Goal: Task Accomplishment & Management: Manage account settings

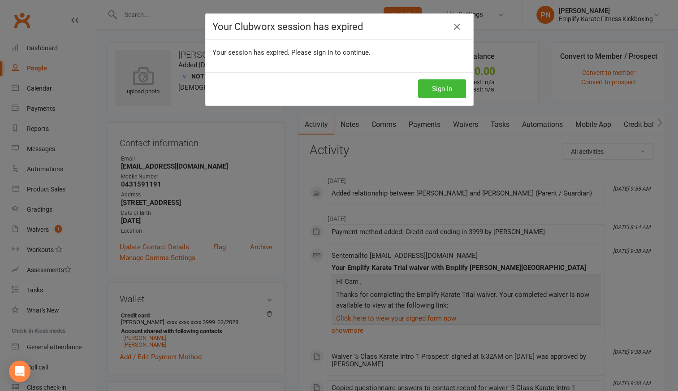
click at [312, 161] on div "Your Clubworx session has expired Your session has expired. Please sign in to c…" at bounding box center [339, 195] width 678 height 391
click at [281, 169] on div "Your Clubworx session has expired Your session has expired. Please sign in to c…" at bounding box center [339, 195] width 678 height 391
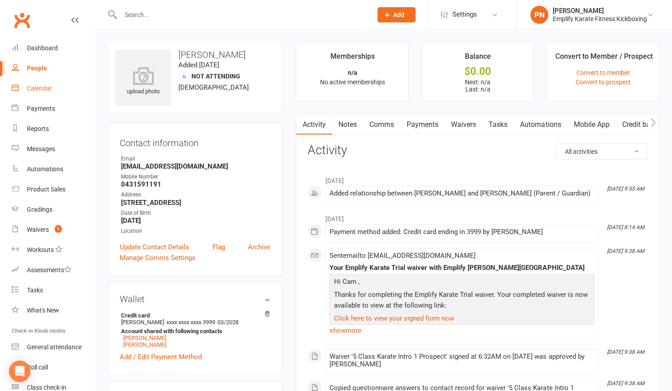
click at [58, 89] on link "Calendar" at bounding box center [53, 88] width 83 height 20
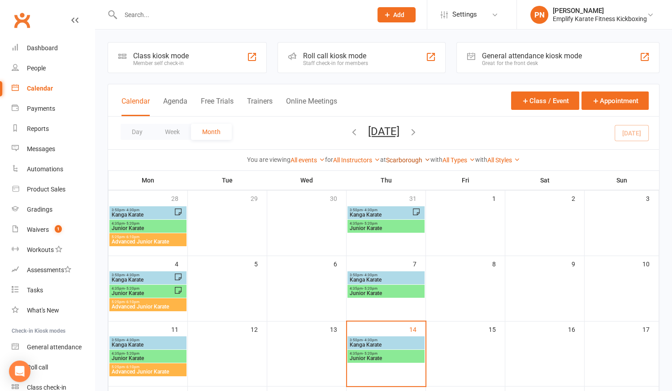
click at [410, 159] on link "Scarborough" at bounding box center [408, 159] width 44 height 7
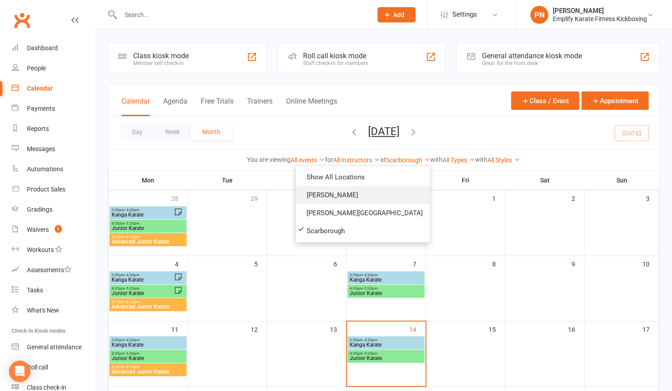
click at [375, 193] on link "Morley" at bounding box center [363, 195] width 134 height 18
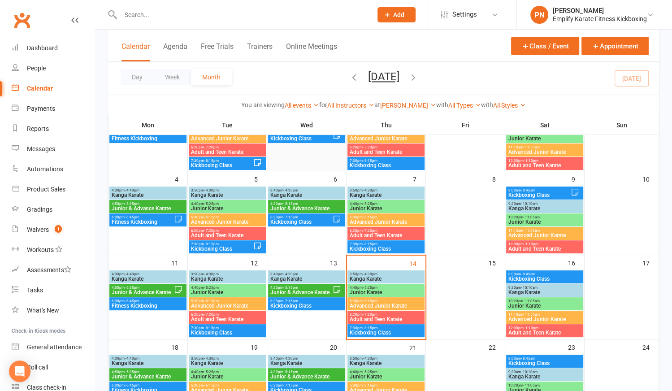
scroll to position [122, 0]
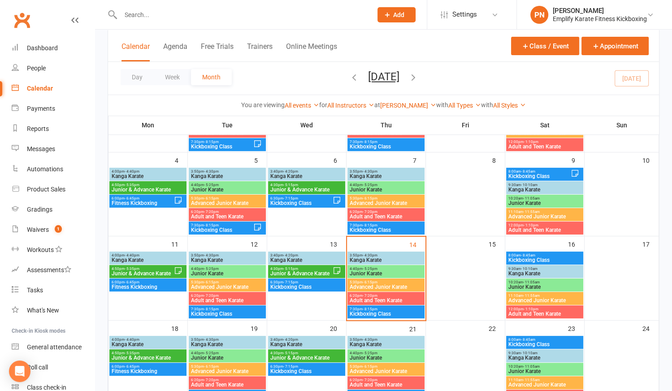
click at [372, 258] on span "Kanga Karate" at bounding box center [385, 259] width 73 height 5
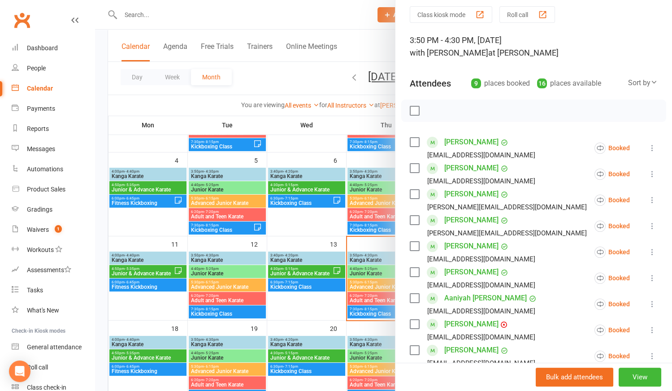
scroll to position [81, 0]
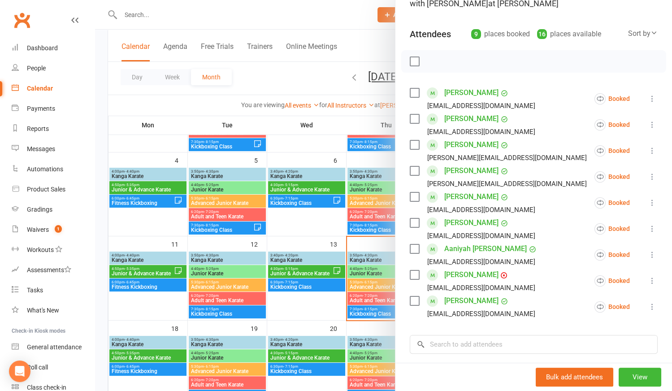
click at [375, 267] on div at bounding box center [383, 195] width 577 height 391
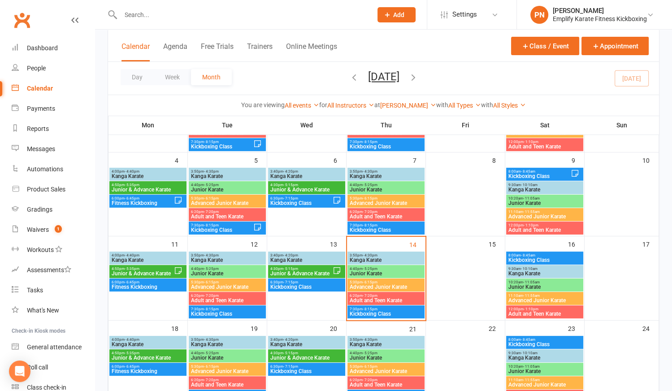
click at [375, 267] on span "- 5:25pm" at bounding box center [369, 269] width 15 height 4
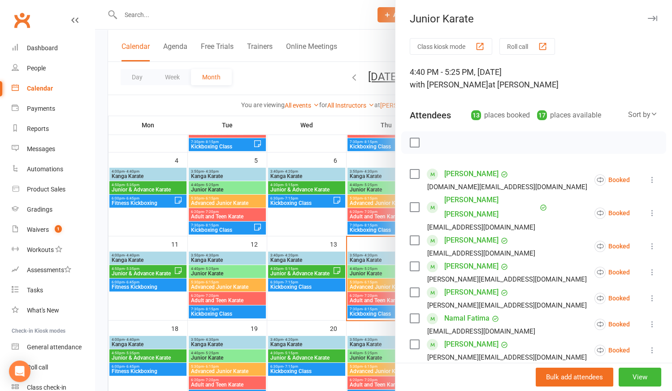
click at [370, 286] on div at bounding box center [383, 195] width 577 height 391
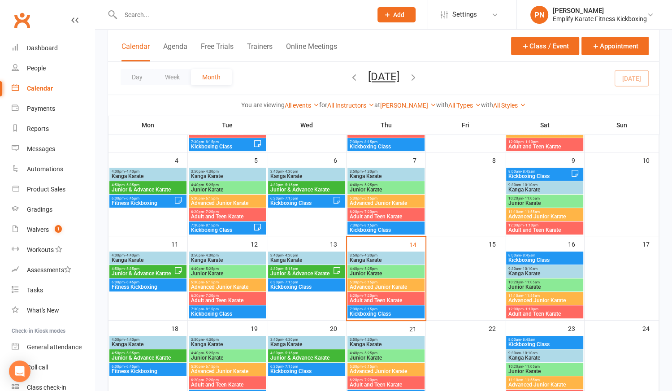
click at [370, 286] on span "Advanced Junior Karate" at bounding box center [385, 286] width 73 height 5
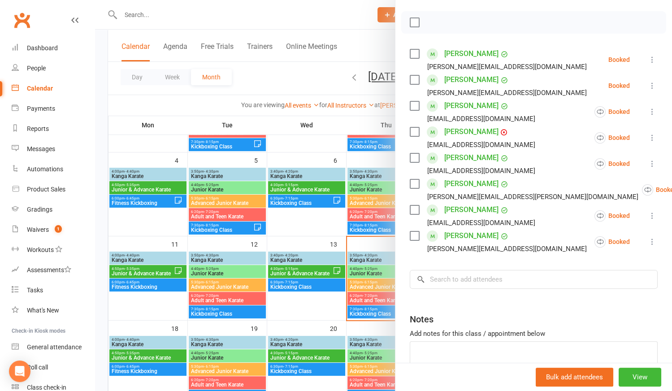
scroll to position [122, 0]
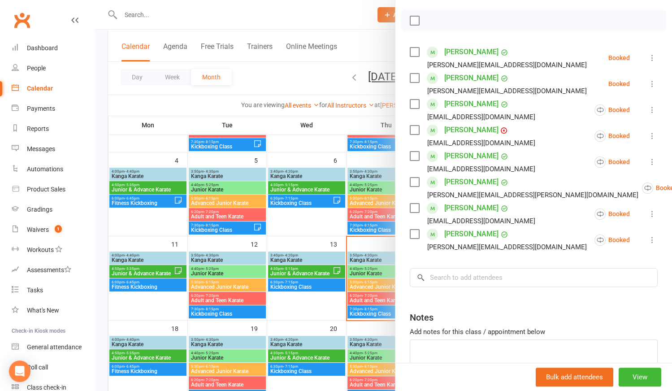
click at [320, 311] on div at bounding box center [383, 195] width 577 height 391
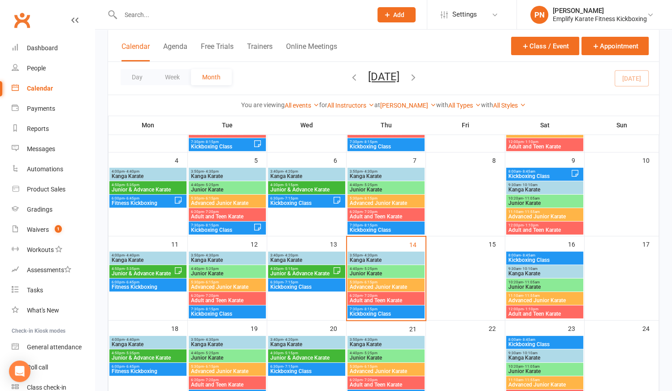
click at [229, 272] on span "Junior Karate" at bounding box center [226, 273] width 73 height 5
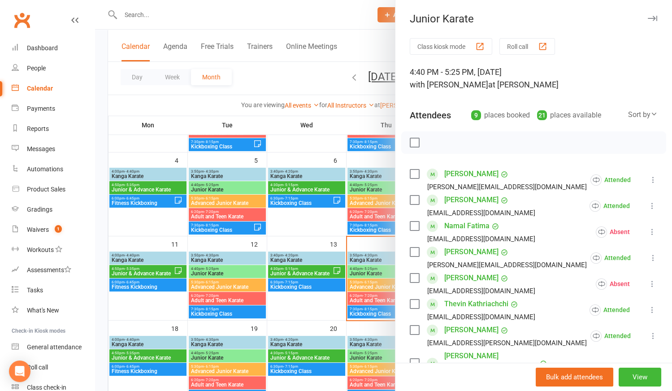
click at [230, 283] on div at bounding box center [383, 195] width 577 height 391
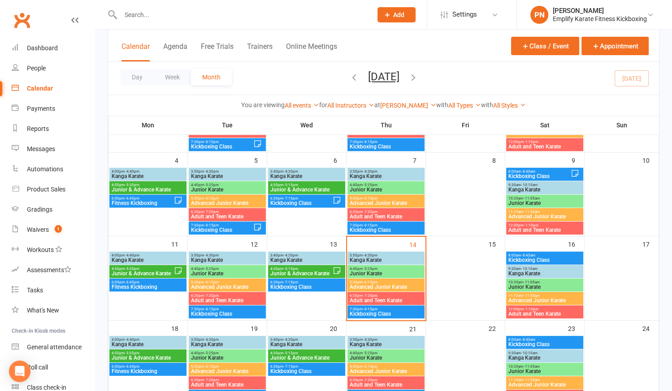
click at [230, 284] on span "Advanced Junior Karate" at bounding box center [226, 286] width 73 height 5
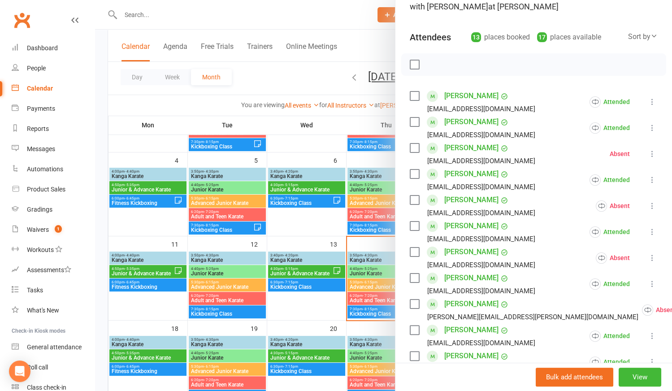
scroll to position [81, 0]
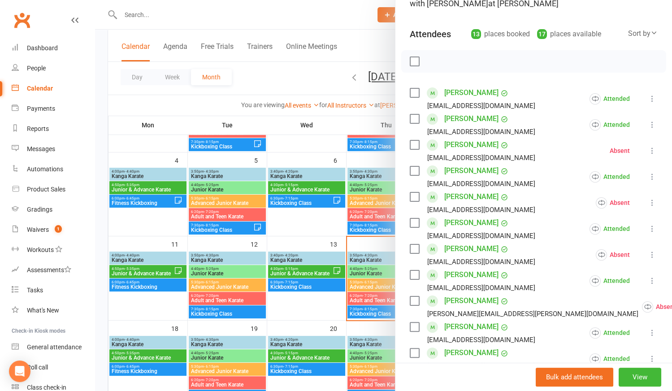
click at [331, 301] on div at bounding box center [383, 195] width 577 height 391
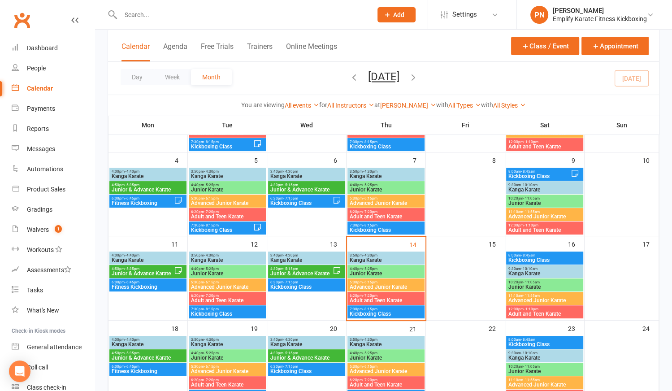
click at [223, 280] on span "5:30pm - 6:15pm" at bounding box center [226, 282] width 73 height 4
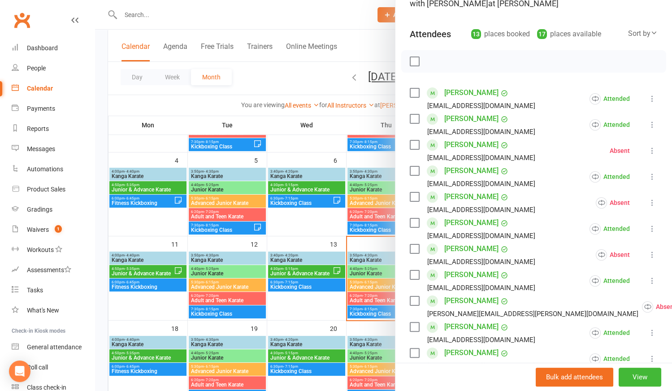
click at [337, 304] on div at bounding box center [383, 195] width 577 height 391
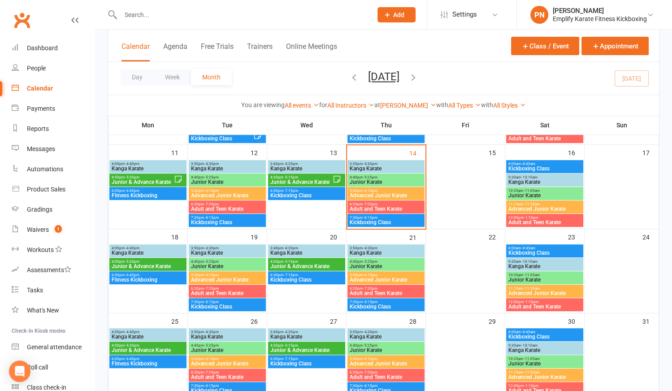
scroll to position [203, 0]
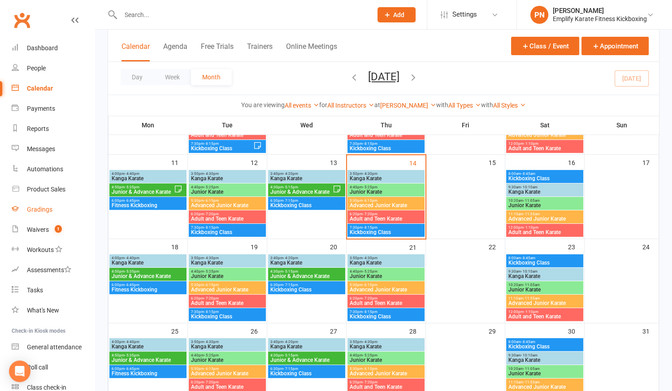
click at [46, 210] on div "Gradings" at bounding box center [40, 209] width 26 height 7
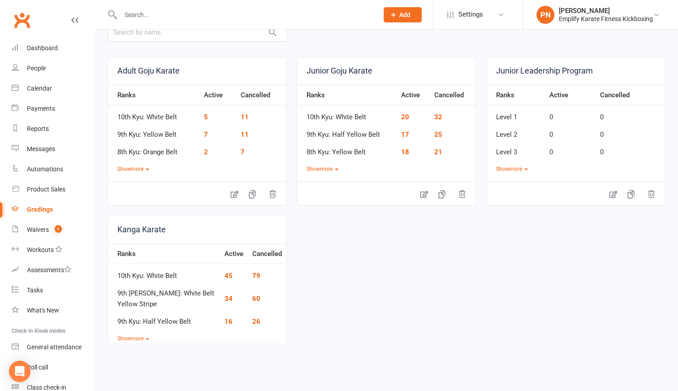
scroll to position [17, 0]
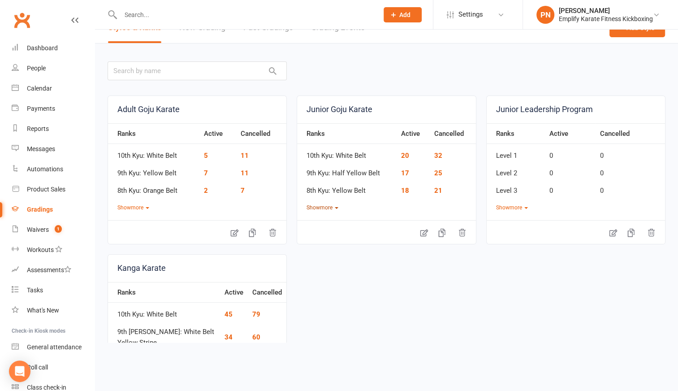
click at [322, 203] on button "Show more" at bounding box center [322, 207] width 32 height 9
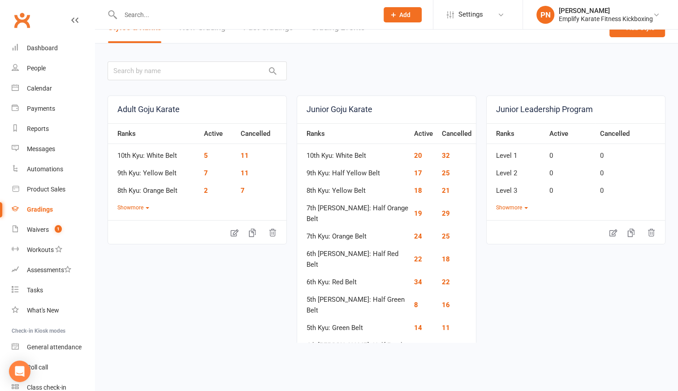
click at [514, 207] on button "Show more" at bounding box center [512, 207] width 32 height 9
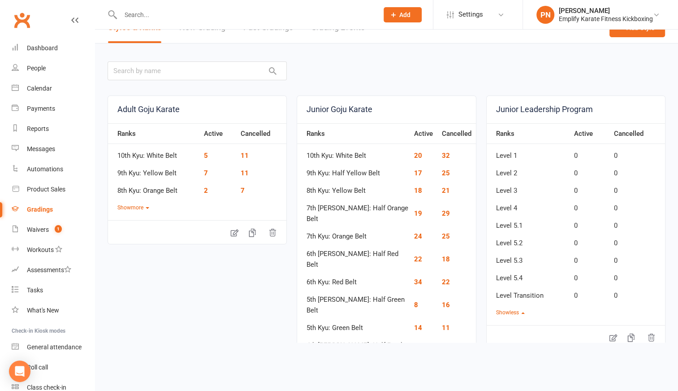
click at [46, 90] on div "Calendar" at bounding box center [39, 88] width 25 height 7
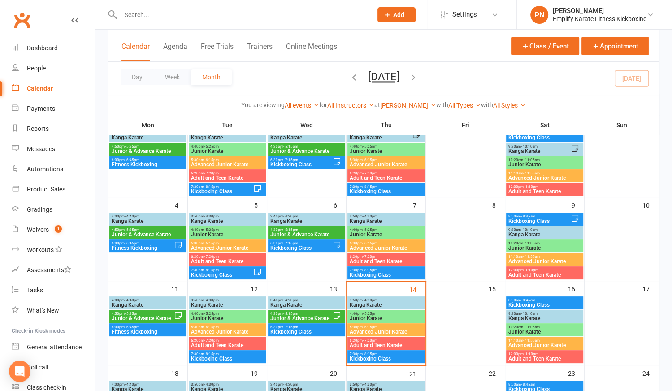
scroll to position [163, 0]
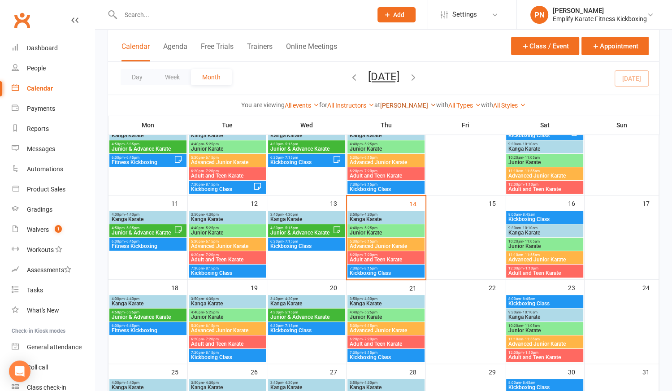
click at [401, 107] on link "Morley" at bounding box center [408, 105] width 56 height 7
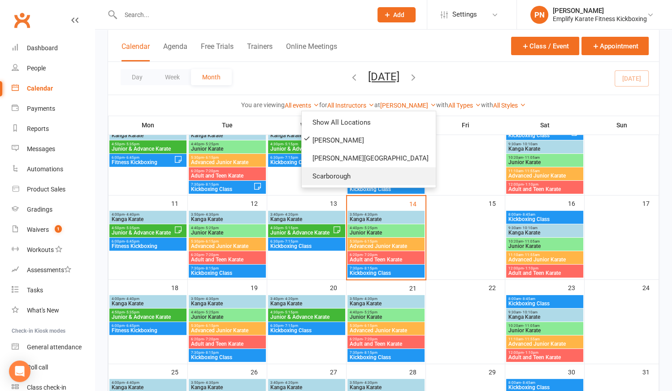
click at [367, 171] on link "Scarborough" at bounding box center [369, 176] width 134 height 18
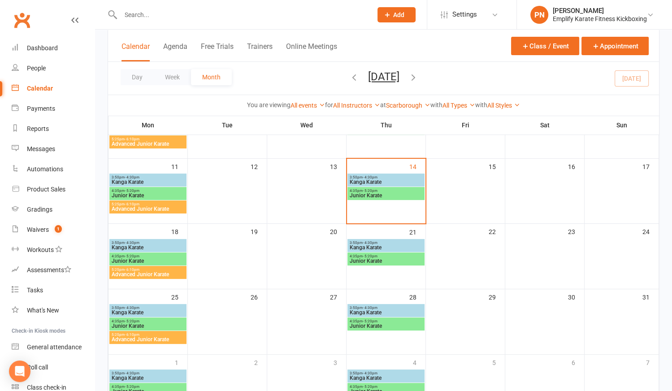
click at [396, 175] on span "3:50pm - 4:30pm" at bounding box center [385, 177] width 73 height 4
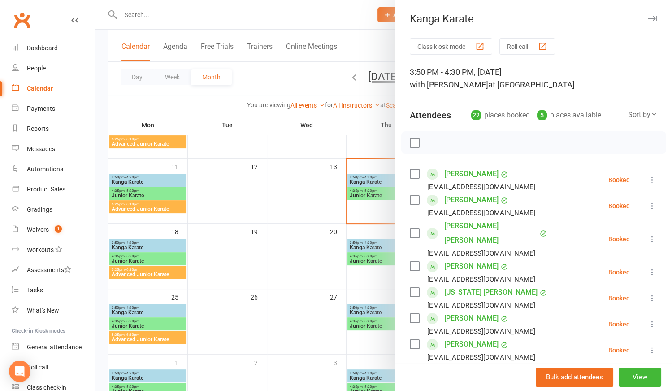
click at [373, 196] on div at bounding box center [383, 195] width 577 height 391
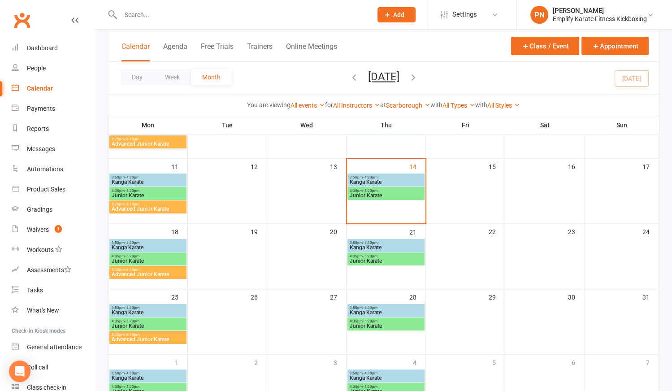
click at [373, 196] on span "Junior Karate" at bounding box center [385, 195] width 73 height 5
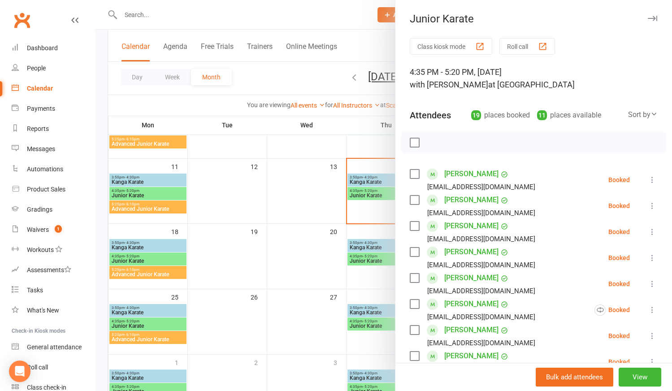
click at [286, 173] on div at bounding box center [383, 195] width 577 height 391
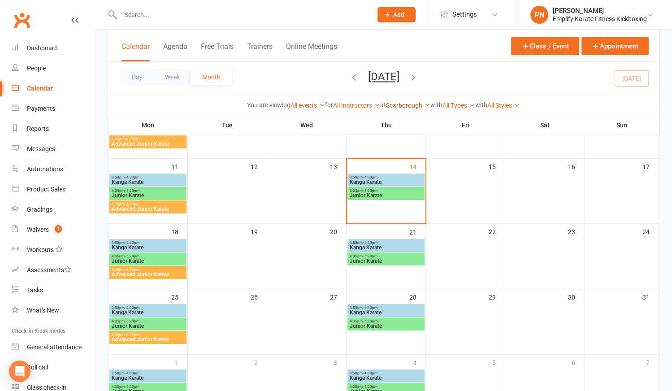
click at [412, 106] on link "Scarborough" at bounding box center [408, 105] width 44 height 7
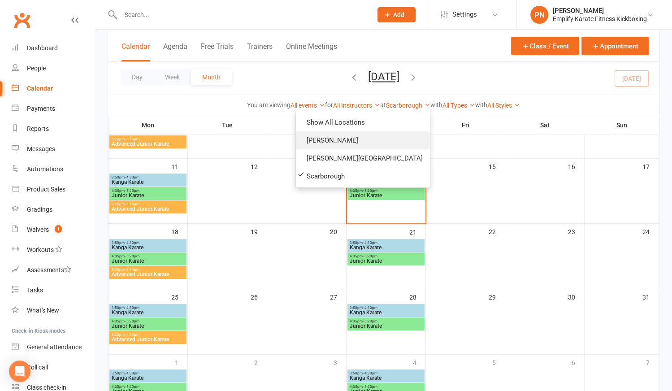
click at [382, 142] on link "Morley" at bounding box center [363, 140] width 134 height 18
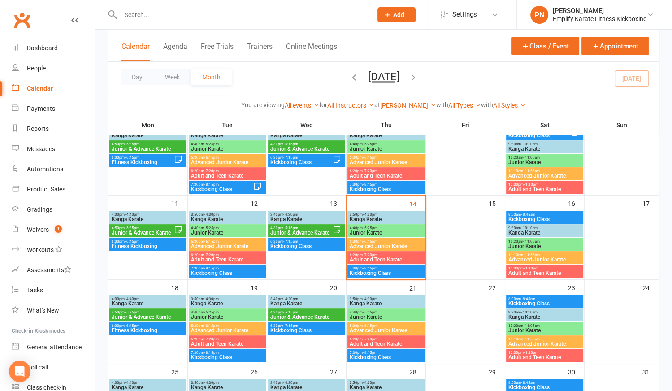
click at [309, 225] on div "4:30pm - 5:15pm Junior & Advance Karate" at bounding box center [306, 230] width 77 height 13
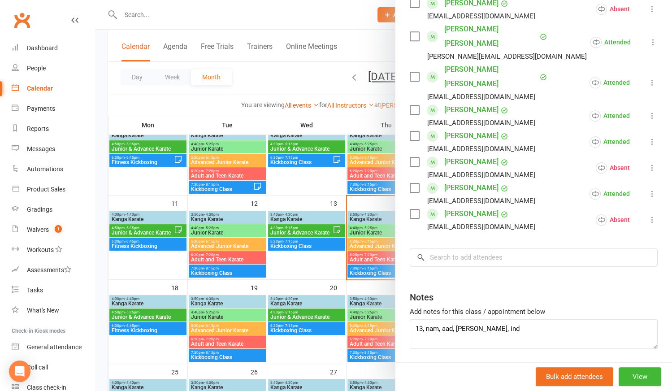
scroll to position [379, 0]
click at [330, 267] on div at bounding box center [383, 195] width 577 height 391
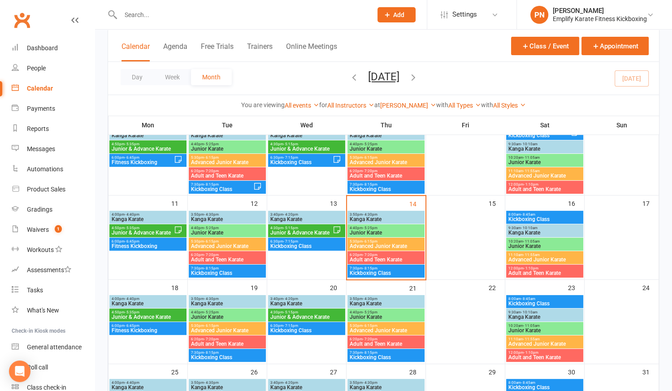
click at [168, 232] on span "Junior & Advance Karate" at bounding box center [142, 232] width 63 height 5
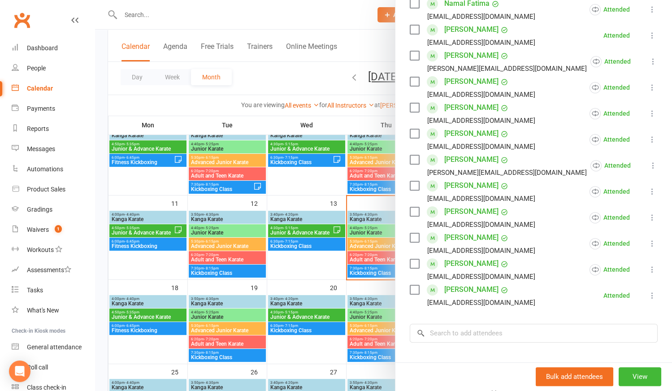
scroll to position [353, 0]
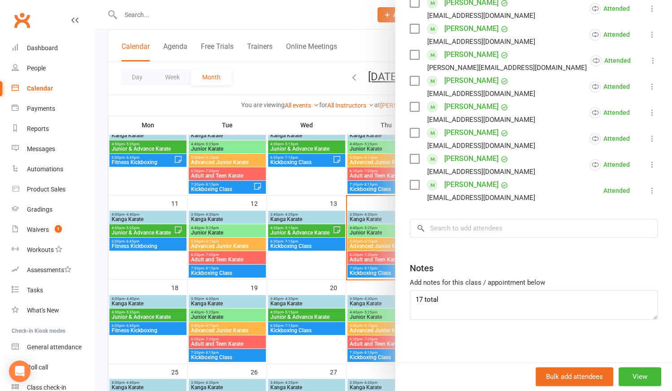
click at [308, 269] on div at bounding box center [383, 195] width 577 height 391
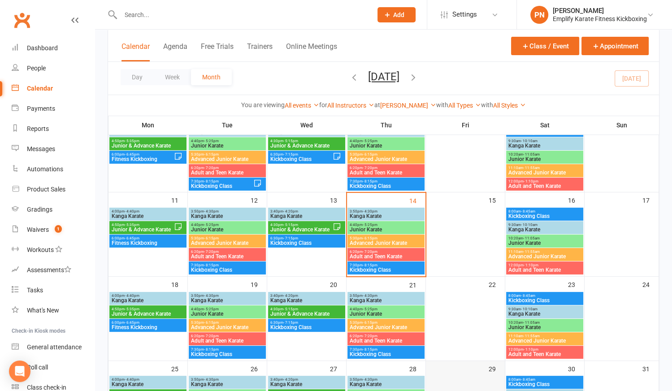
scroll to position [163, 0]
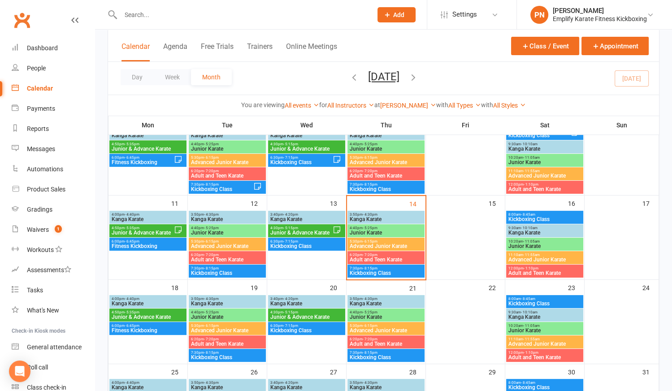
click at [533, 226] on span "- 10:10am" at bounding box center [529, 228] width 17 height 4
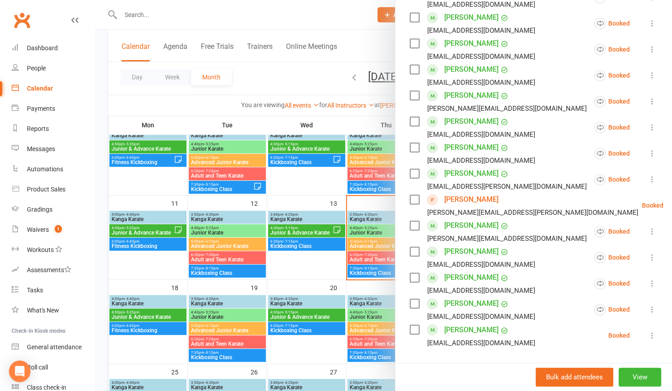
scroll to position [244, 0]
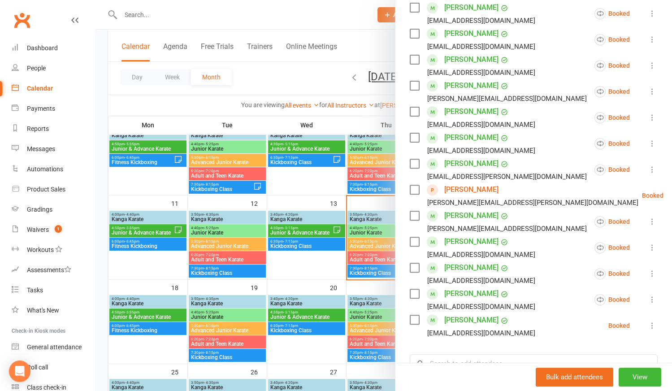
click at [475, 189] on link "Otis Lee-Terlick" at bounding box center [471, 189] width 54 height 14
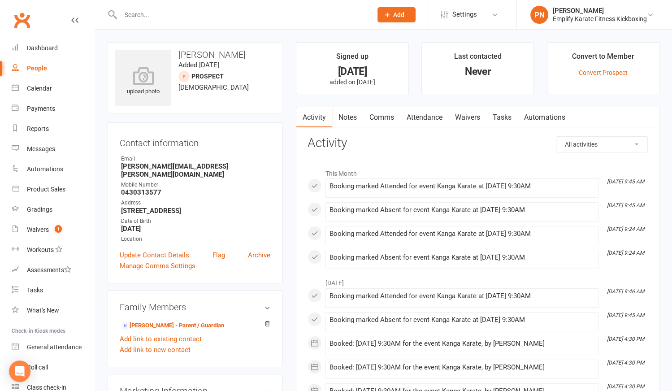
click at [429, 112] on link "Attendance" at bounding box center [424, 117] width 48 height 21
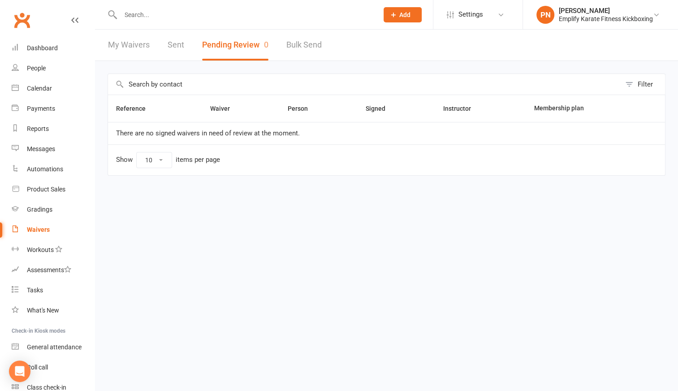
click at [134, 41] on link "My Waivers" at bounding box center [129, 45] width 42 height 31
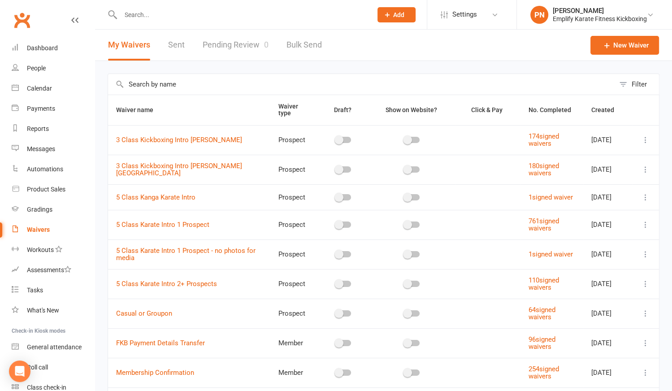
click at [221, 45] on link "Pending Review 0" at bounding box center [236, 45] width 66 height 31
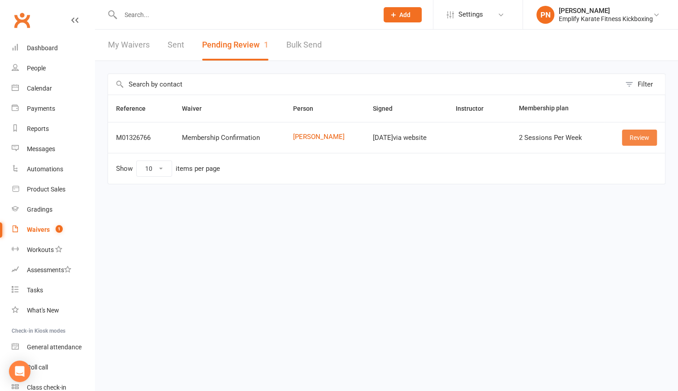
click at [648, 142] on link "Review" at bounding box center [639, 137] width 35 height 16
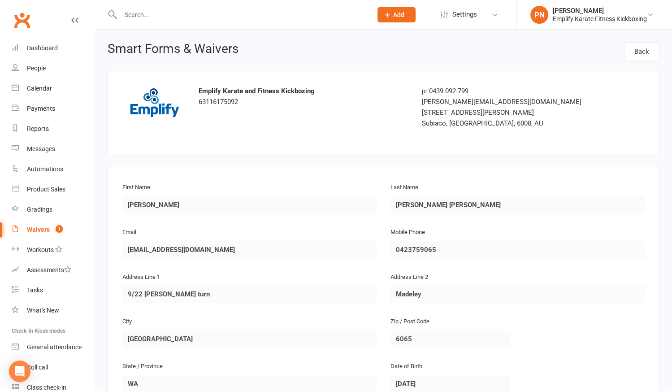
click at [162, 16] on input "text" at bounding box center [242, 15] width 248 height 13
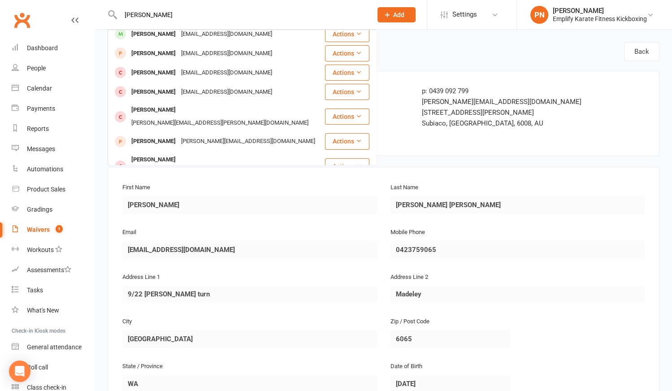
scroll to position [122, 0]
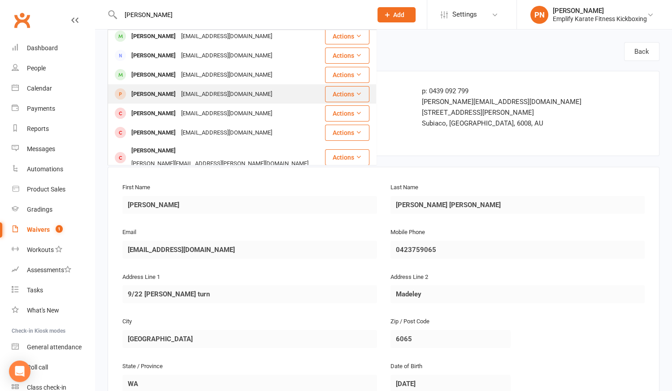
type input "[PERSON_NAME]"
click at [178, 88] on div "[PERSON_NAME]" at bounding box center [154, 94] width 50 height 13
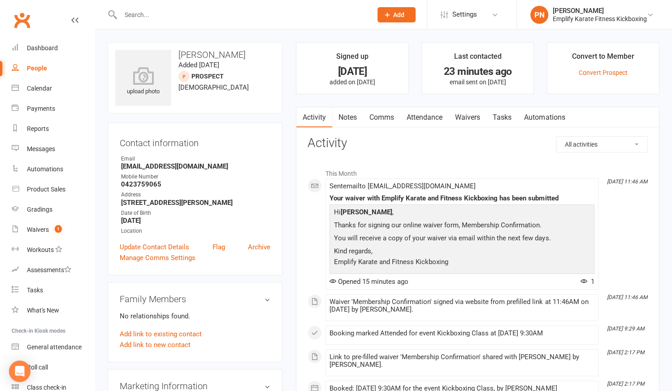
click at [427, 119] on link "Attendance" at bounding box center [424, 117] width 48 height 21
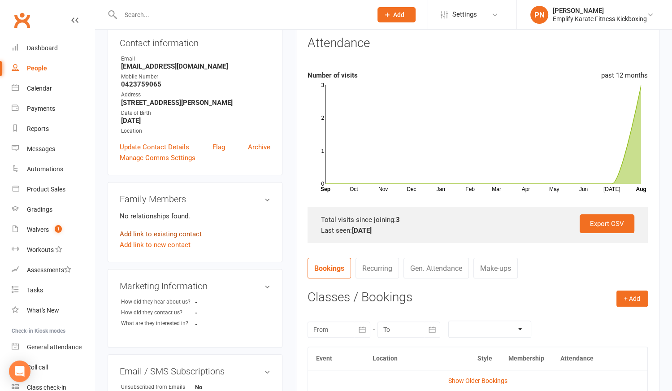
scroll to position [163, 0]
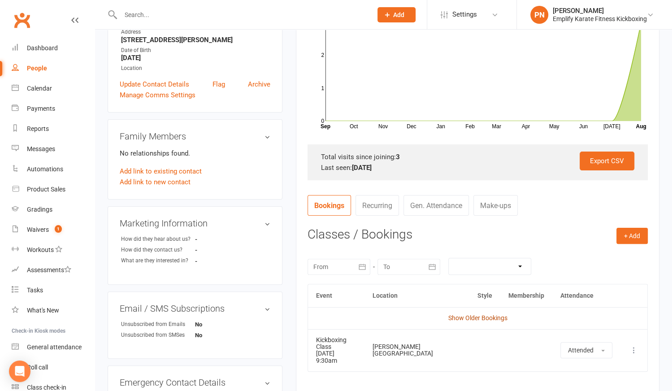
click at [464, 317] on link "Show Older Bookings" at bounding box center [477, 317] width 59 height 7
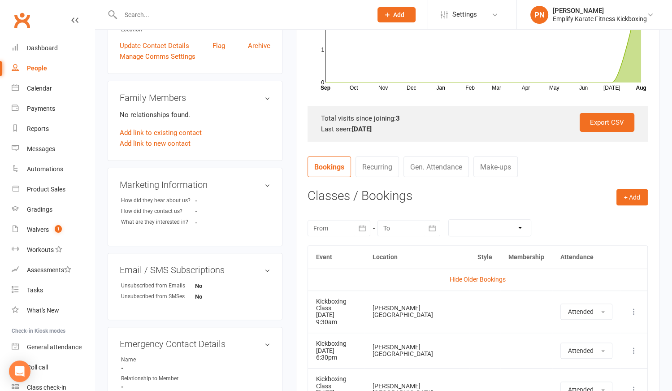
scroll to position [326, 0]
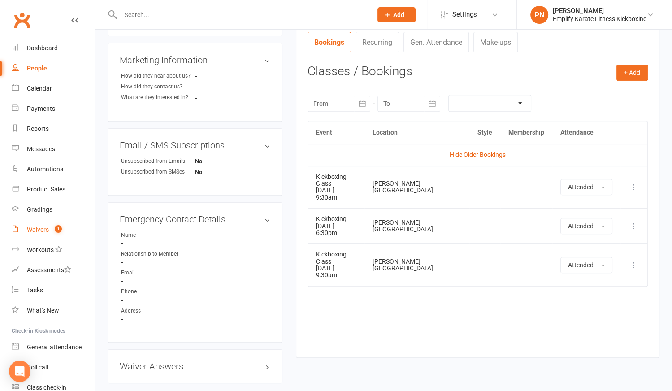
click at [44, 228] on div "Waivers" at bounding box center [38, 229] width 22 height 7
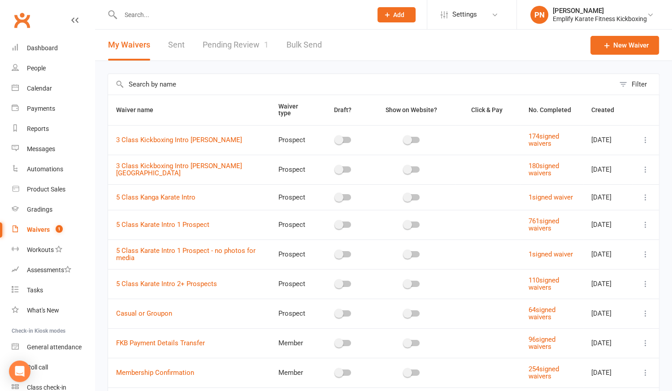
click at [225, 39] on link "Pending Review 1" at bounding box center [236, 45] width 66 height 31
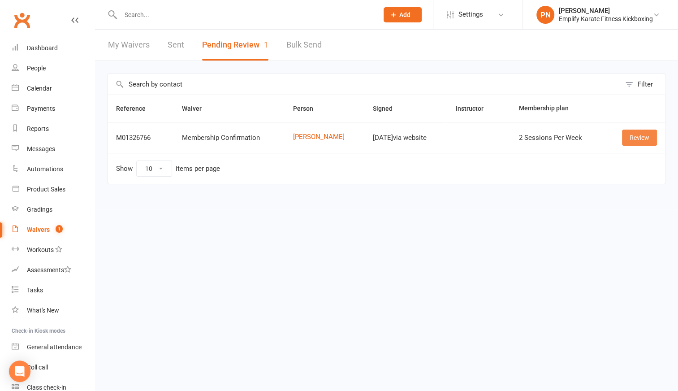
click at [640, 138] on link "Review" at bounding box center [639, 137] width 35 height 16
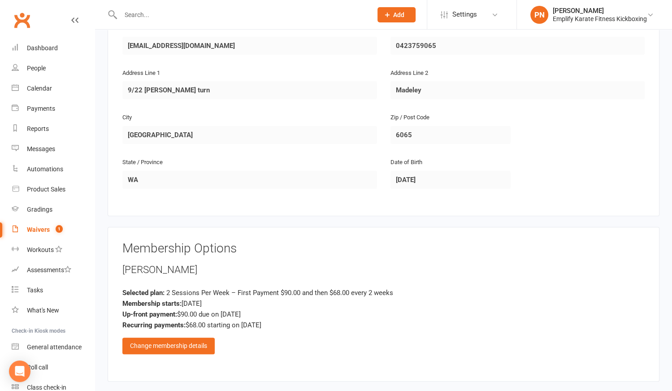
scroll to position [285, 0]
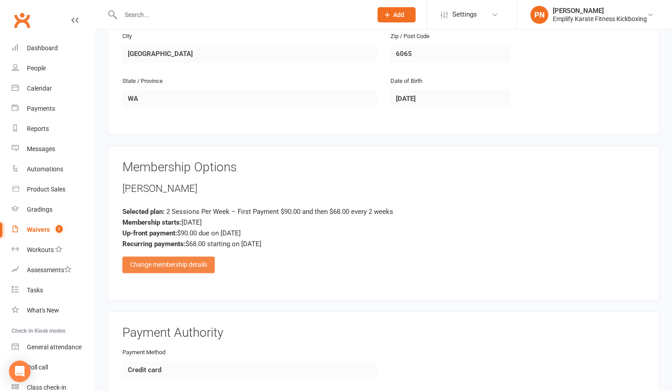
click at [201, 258] on div "Change membership details" at bounding box center [168, 264] width 92 height 16
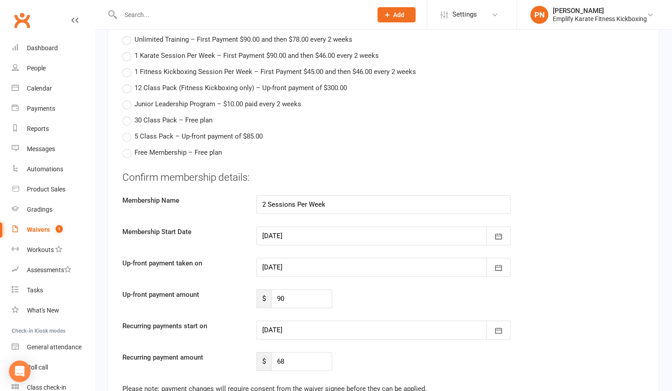
scroll to position [570, 0]
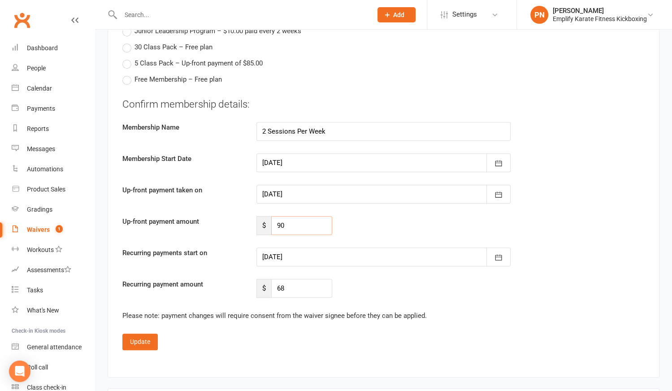
click at [317, 223] on input "90" at bounding box center [301, 225] width 61 height 19
type input "9"
type input "45"
click at [330, 250] on div at bounding box center [383, 256] width 255 height 19
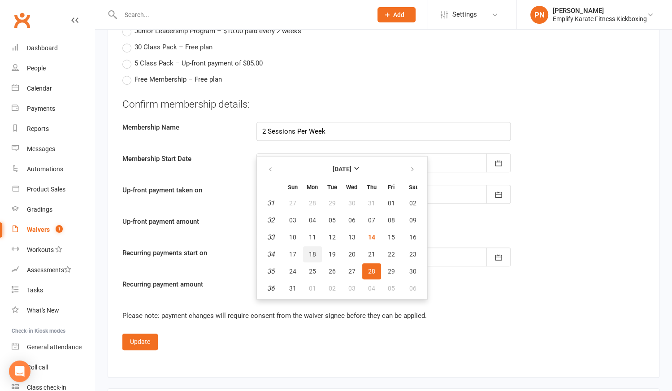
click at [319, 248] on button "18" at bounding box center [312, 254] width 19 height 16
type input "[DATE]"
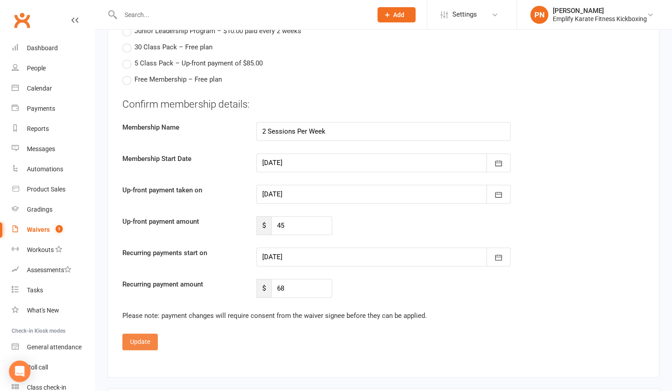
click at [144, 336] on button "Update" at bounding box center [139, 341] width 35 height 16
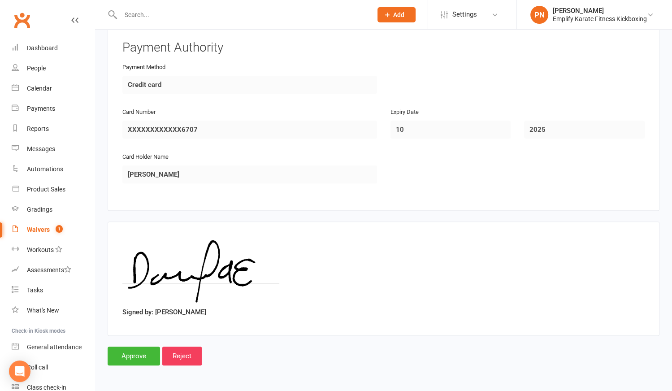
scroll to position [565, 0]
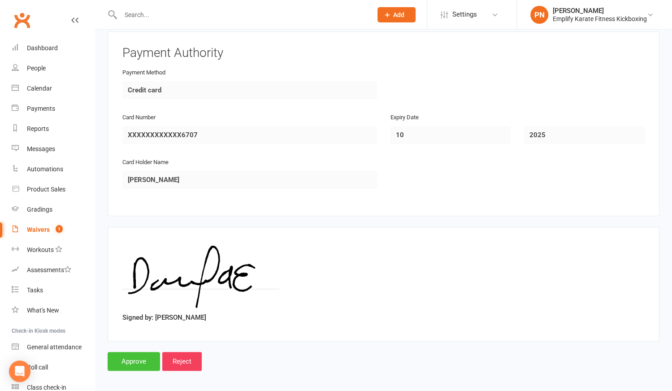
click at [145, 355] on input "Approve" at bounding box center [134, 361] width 52 height 19
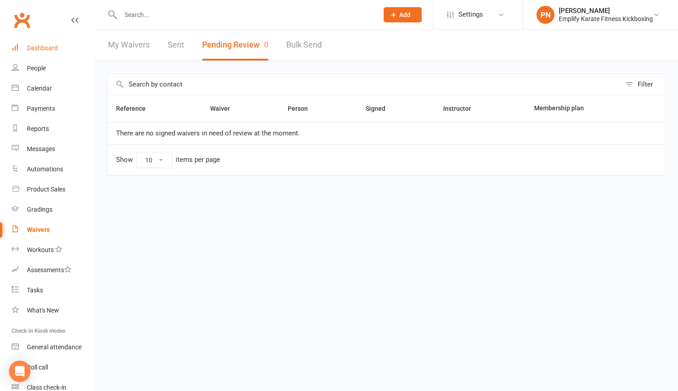
click at [44, 52] on link "Dashboard" at bounding box center [53, 48] width 83 height 20
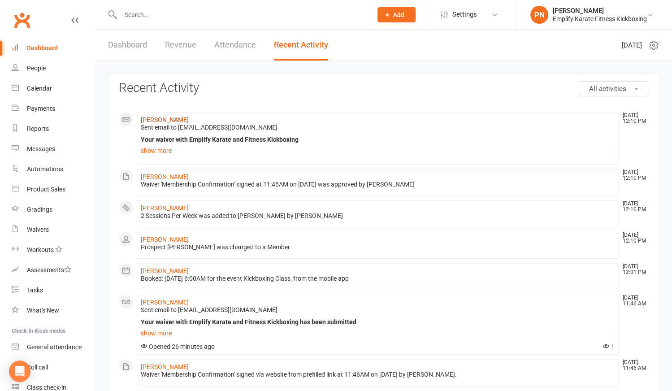
click at [181, 119] on link "[PERSON_NAME]" at bounding box center [165, 119] width 48 height 7
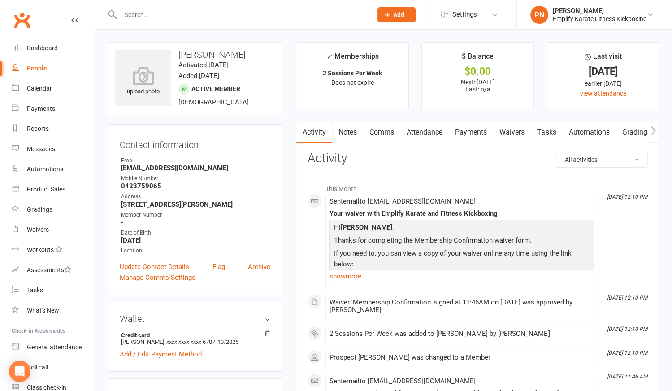
click at [653, 131] on icon "button" at bounding box center [652, 130] width 5 height 9
click at [653, 129] on icon "button" at bounding box center [652, 130] width 5 height 9
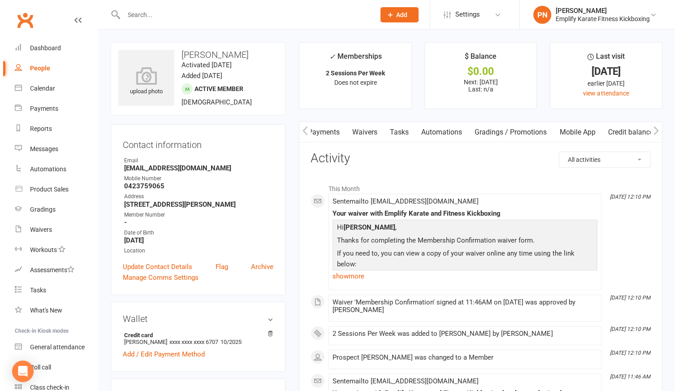
scroll to position [0, 150]
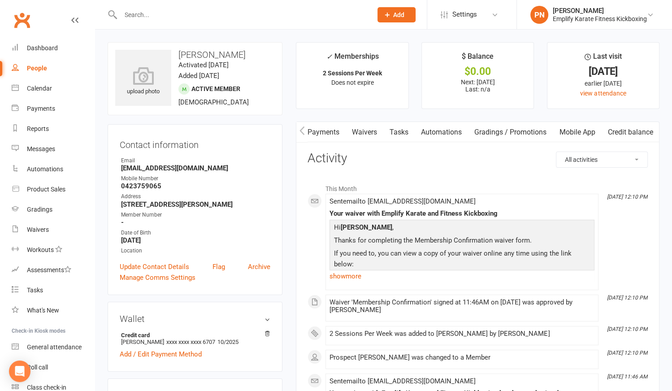
click at [585, 128] on link "Mobile App" at bounding box center [576, 132] width 48 height 21
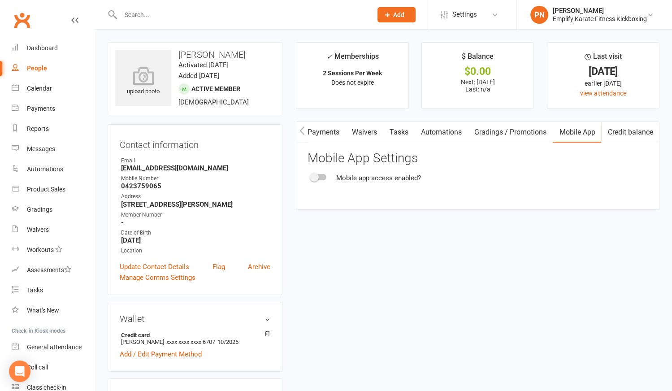
click at [323, 177] on div at bounding box center [318, 177] width 15 height 6
click at [311, 176] on input "checkbox" at bounding box center [311, 176] width 0 height 0
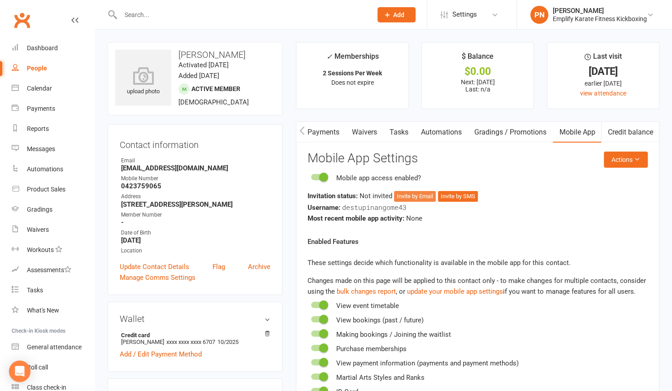
click at [425, 195] on button "Invite by Email" at bounding box center [415, 196] width 42 height 11
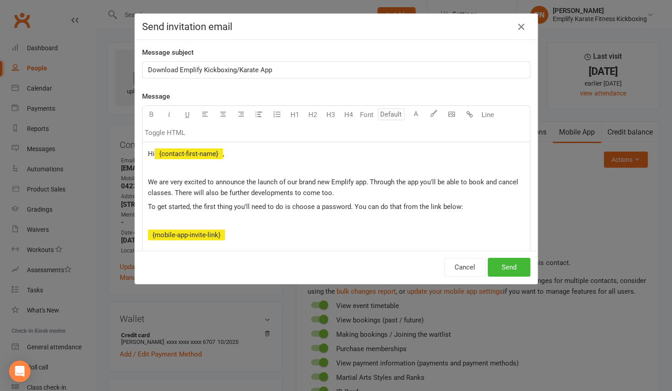
scroll to position [0, 146]
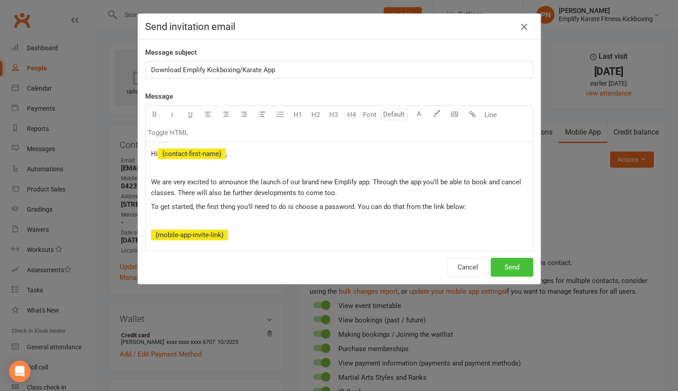
click at [505, 270] on button "Send" at bounding box center [512, 267] width 43 height 19
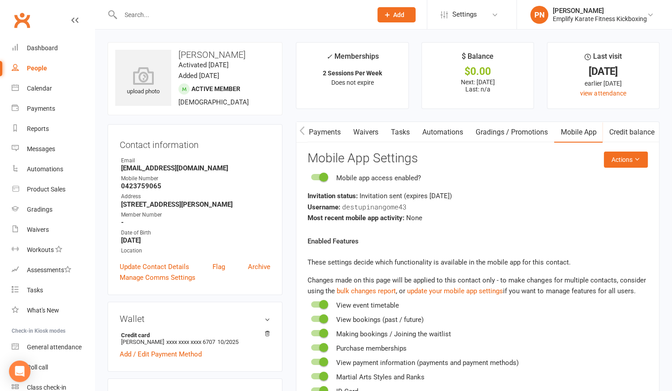
click at [182, 12] on input "text" at bounding box center [242, 15] width 248 height 13
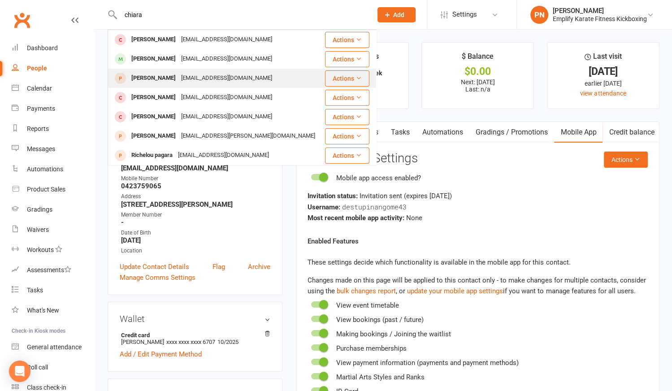
type input "chiara"
click at [192, 78] on div "[EMAIL_ADDRESS][DOMAIN_NAME]" at bounding box center [226, 78] width 96 height 13
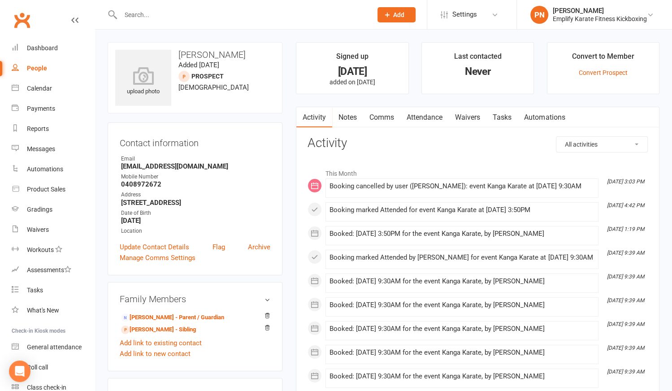
click at [420, 117] on link "Attendance" at bounding box center [424, 117] width 48 height 21
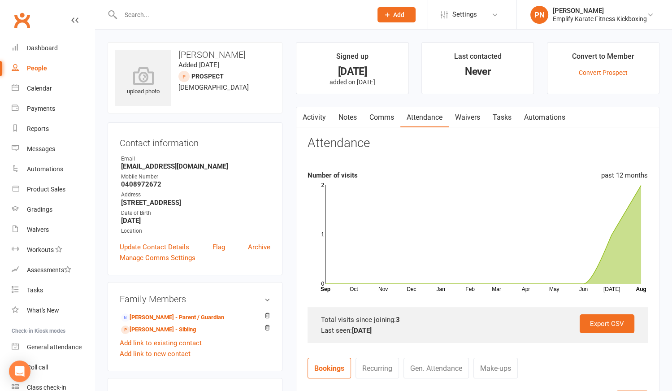
drag, startPoint x: 121, startPoint y: 203, endPoint x: 236, endPoint y: 199, distance: 114.8
click at [236, 199] on strong "[STREET_ADDRESS]" at bounding box center [195, 202] width 149 height 8
copy strong "[STREET_ADDRESS]"
